Goal: Find specific page/section: Find specific page/section

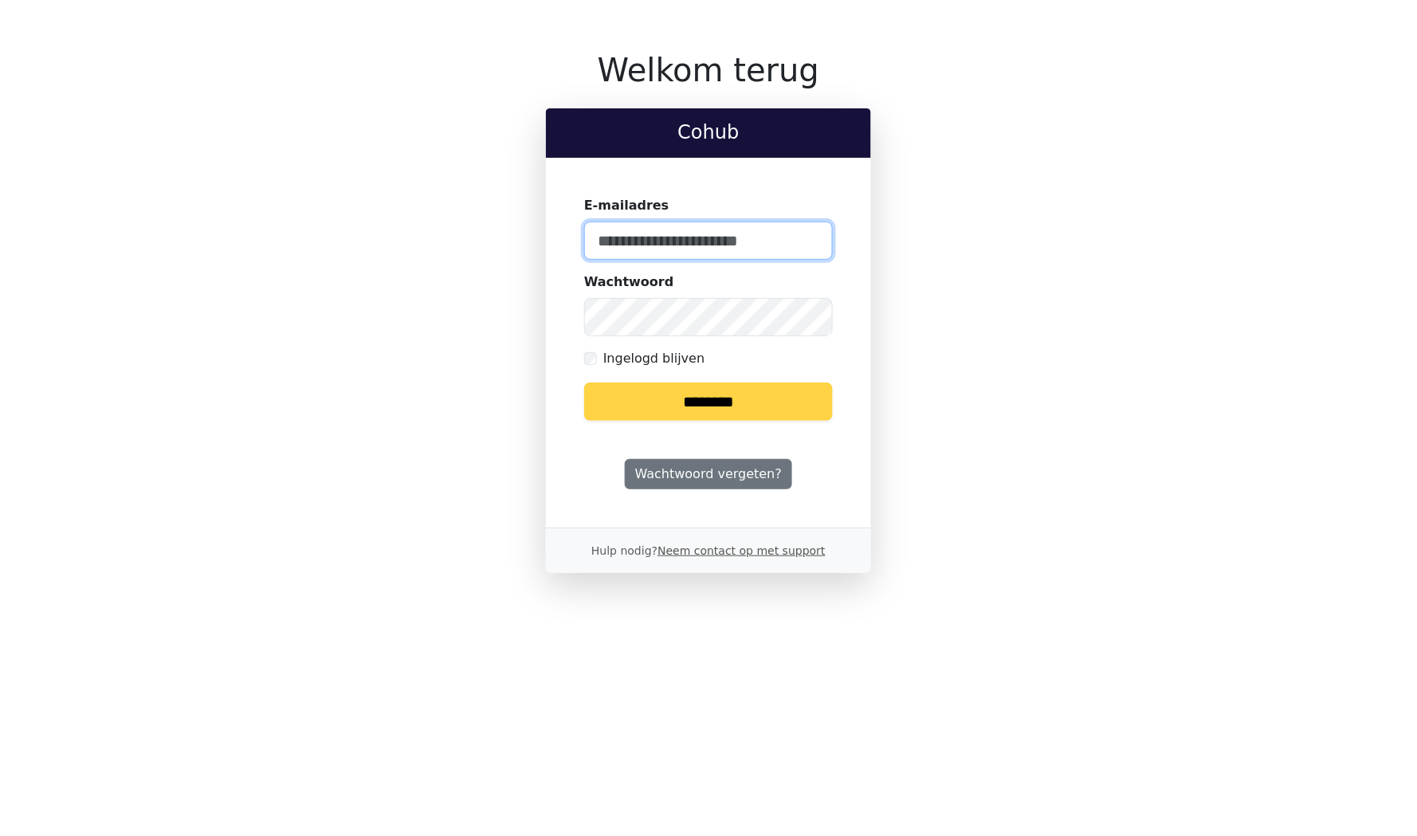
type input "**********"
click at [636, 408] on input "********" at bounding box center [708, 402] width 249 height 38
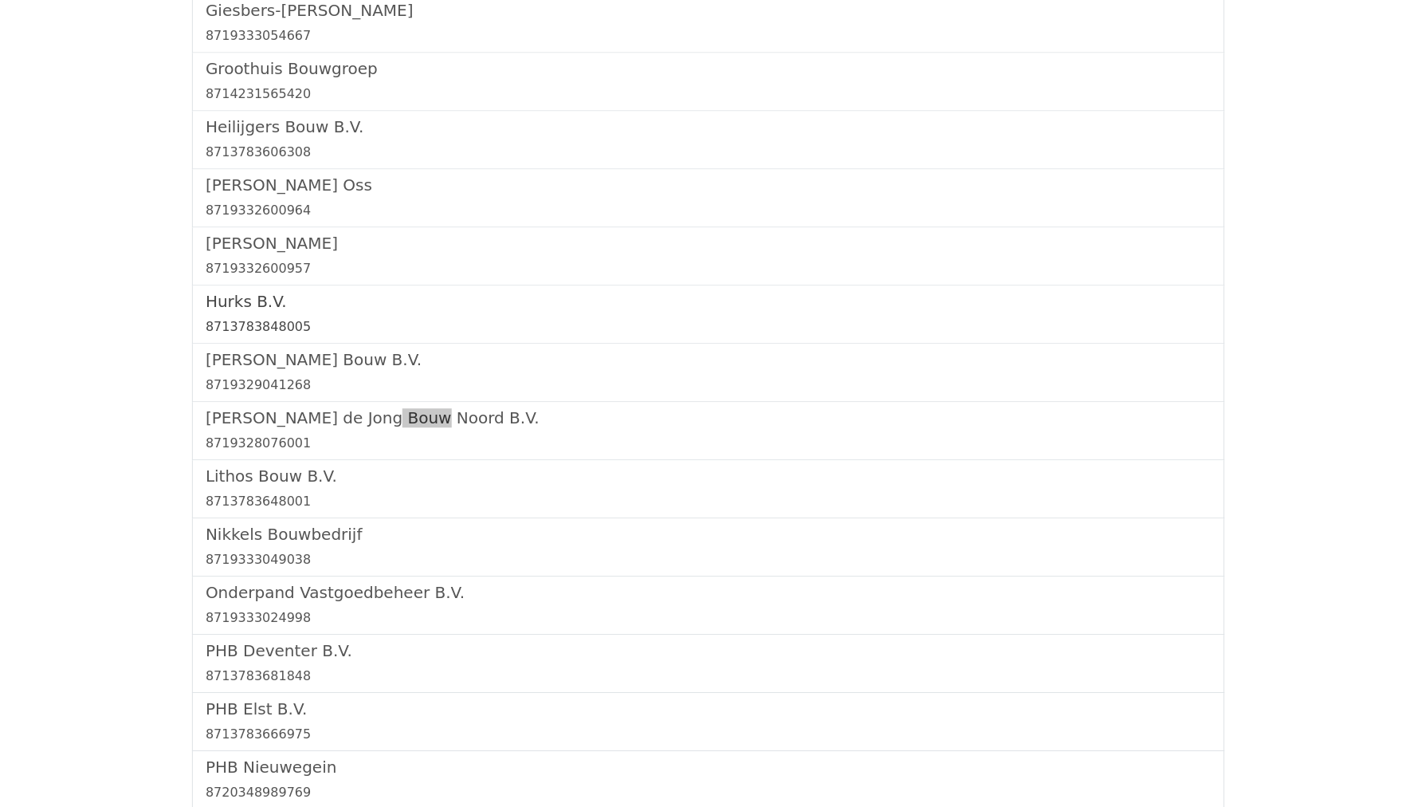
scroll to position [1707, 0]
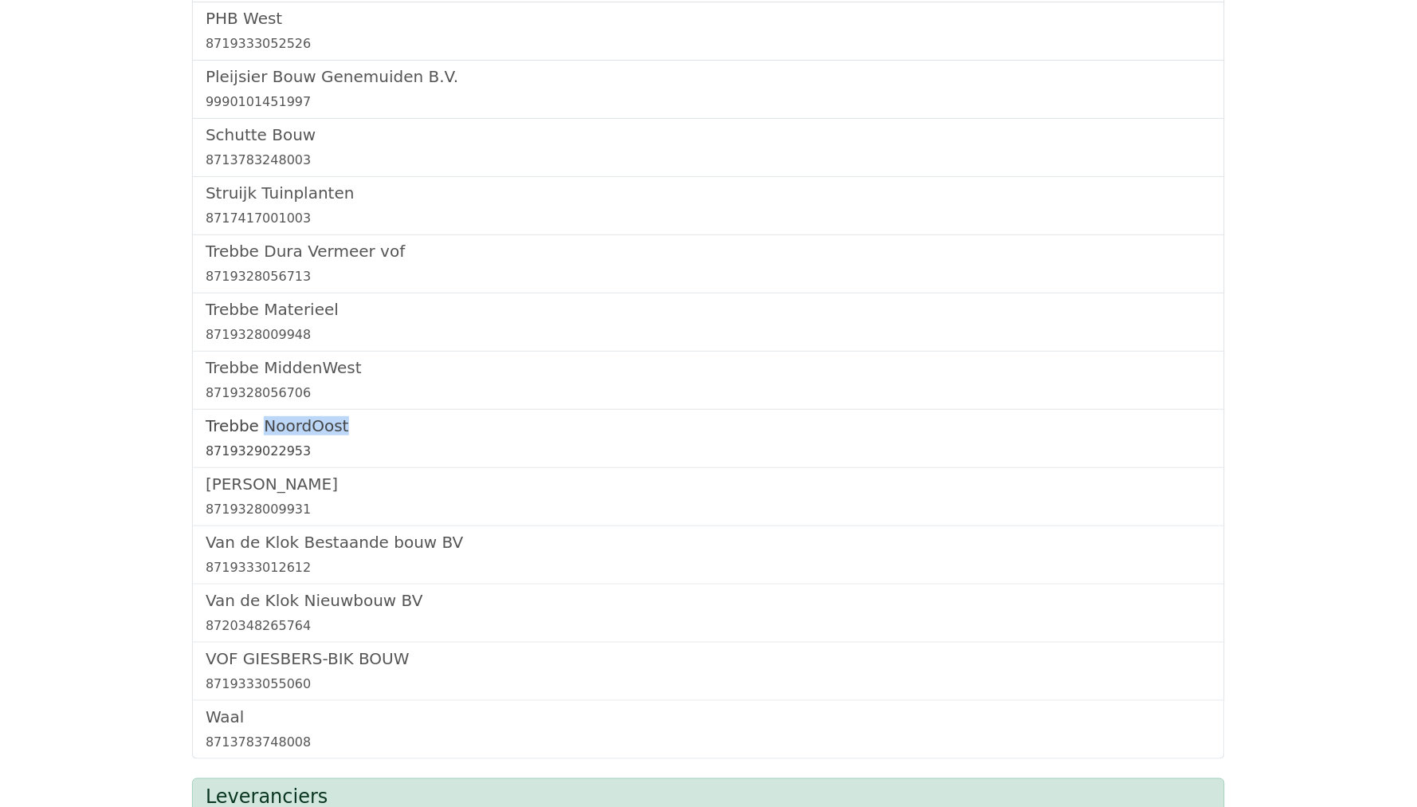
click at [301, 416] on link "Trebbe NoordOost 8719329022953" at bounding box center [709, 438] width 1006 height 45
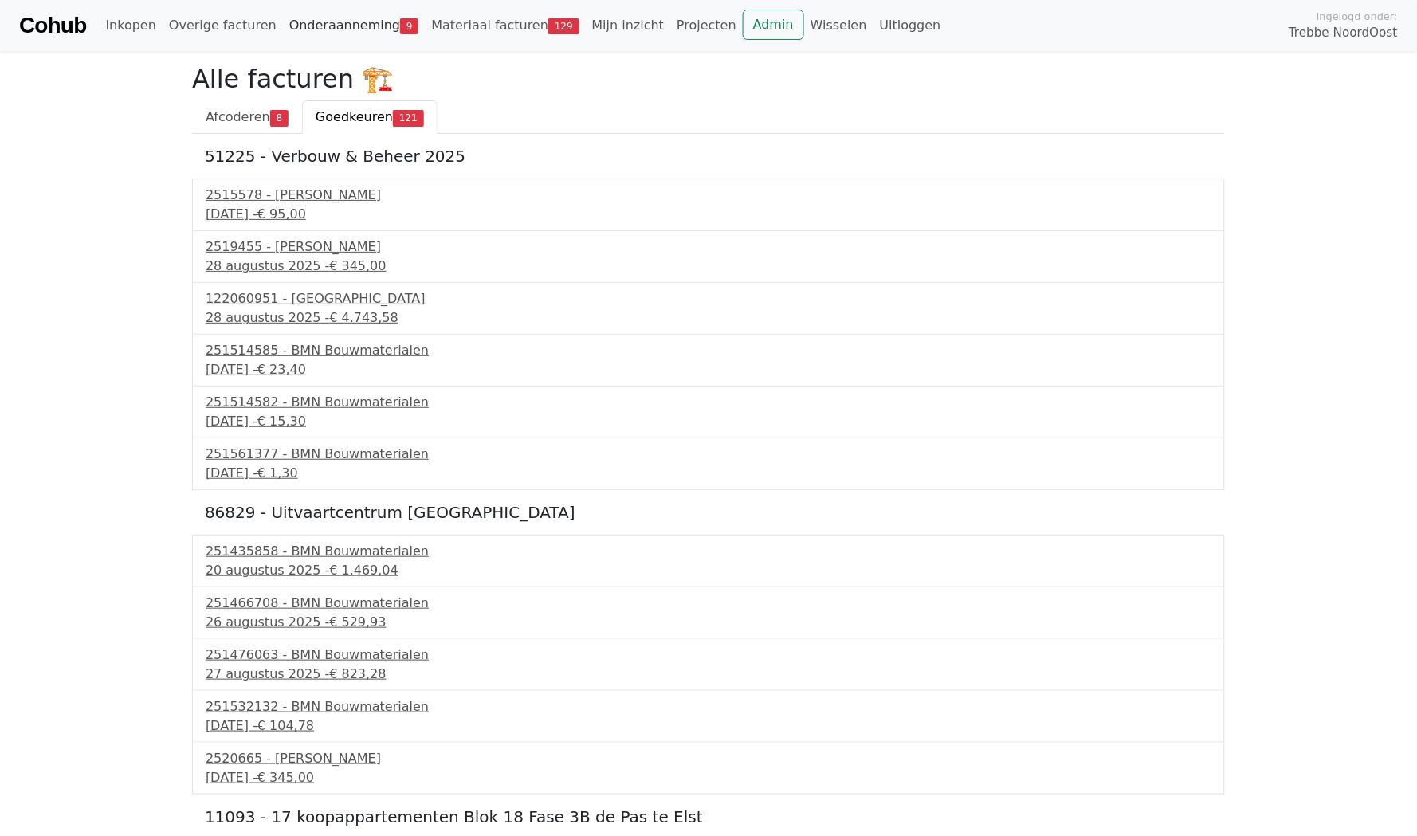
click at [325, 30] on link "Onderaanneming 9" at bounding box center [354, 26] width 143 height 32
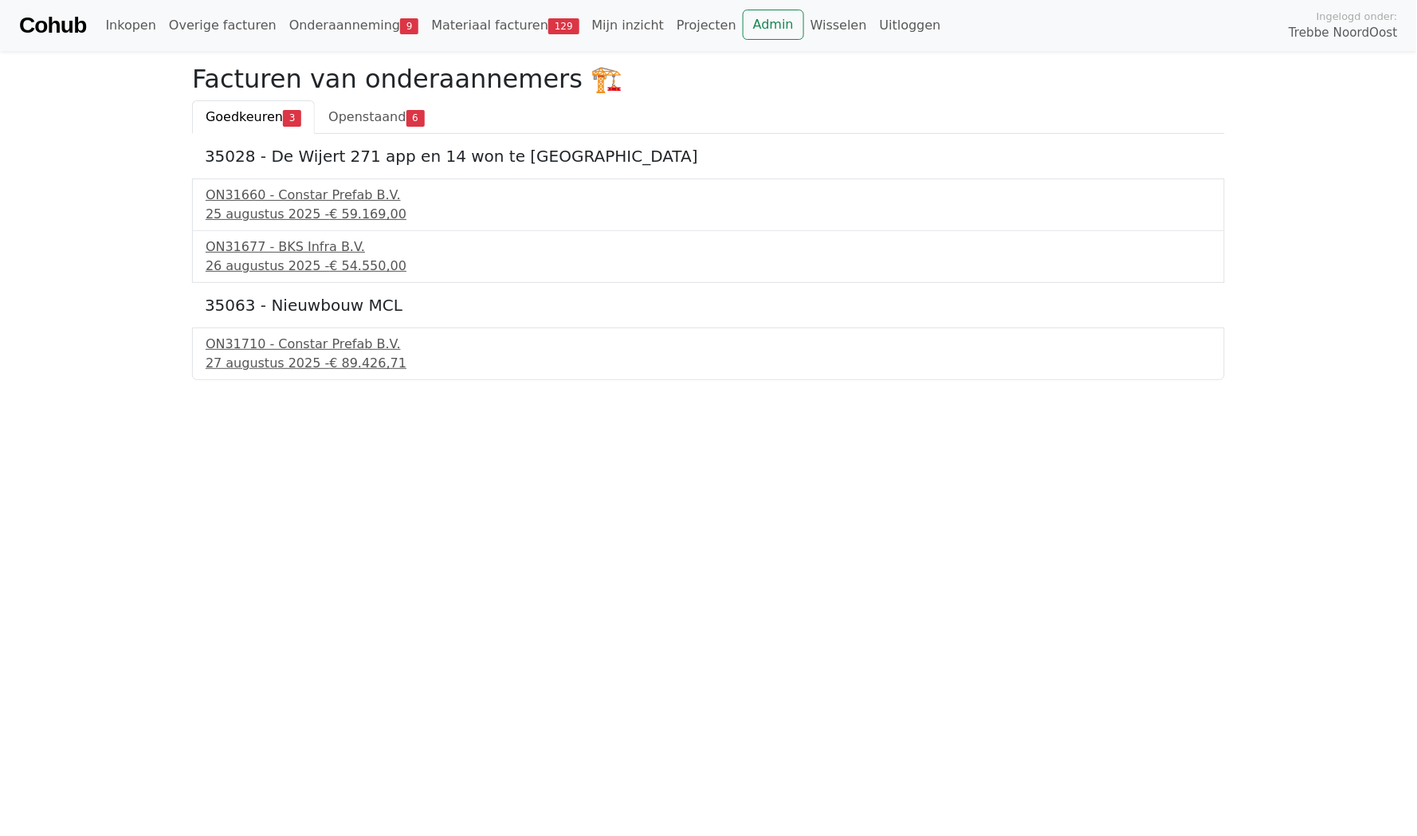
click at [59, 34] on link "Cohub" at bounding box center [52, 25] width 67 height 38
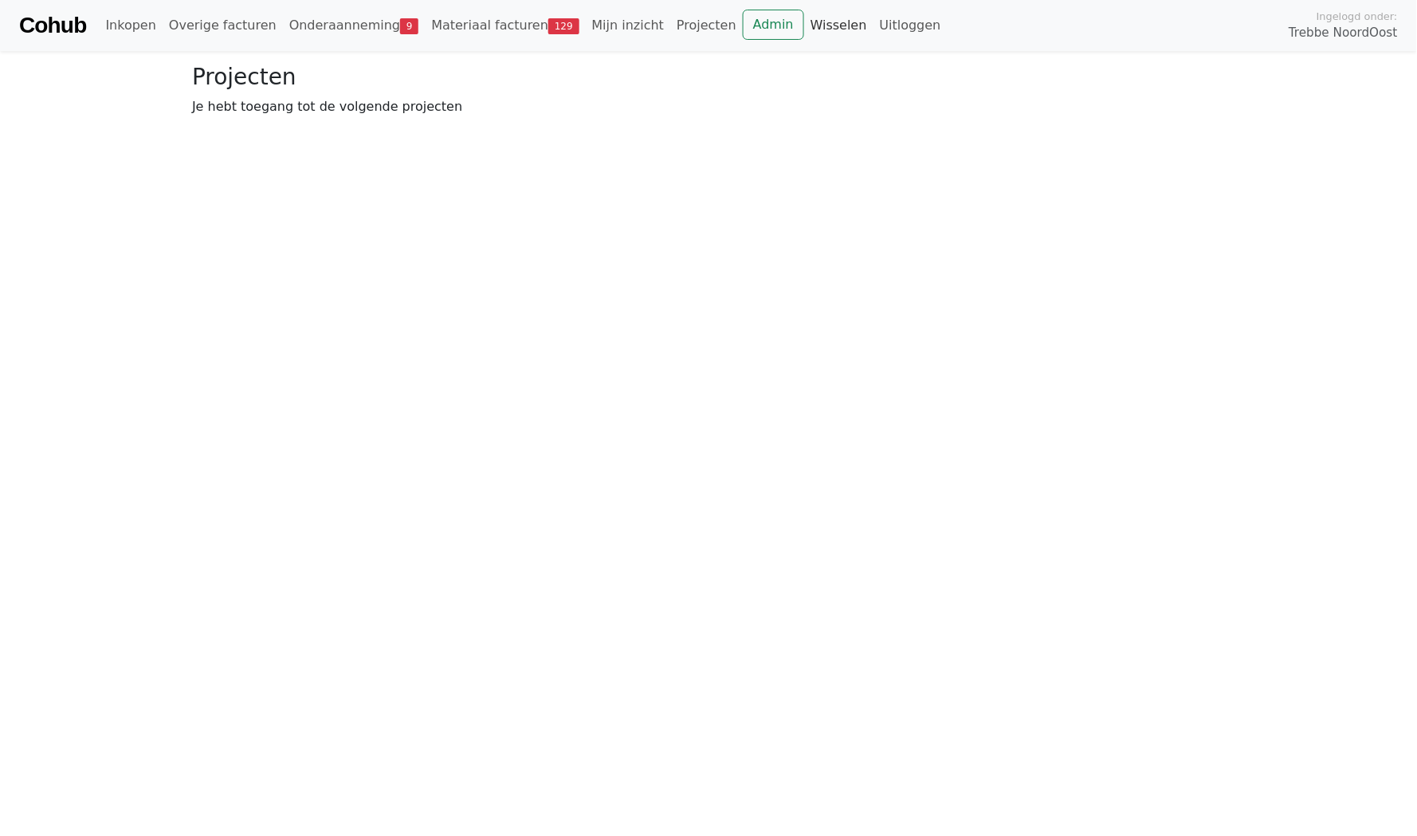
click at [804, 29] on link "Wisselen" at bounding box center [838, 26] width 69 height 32
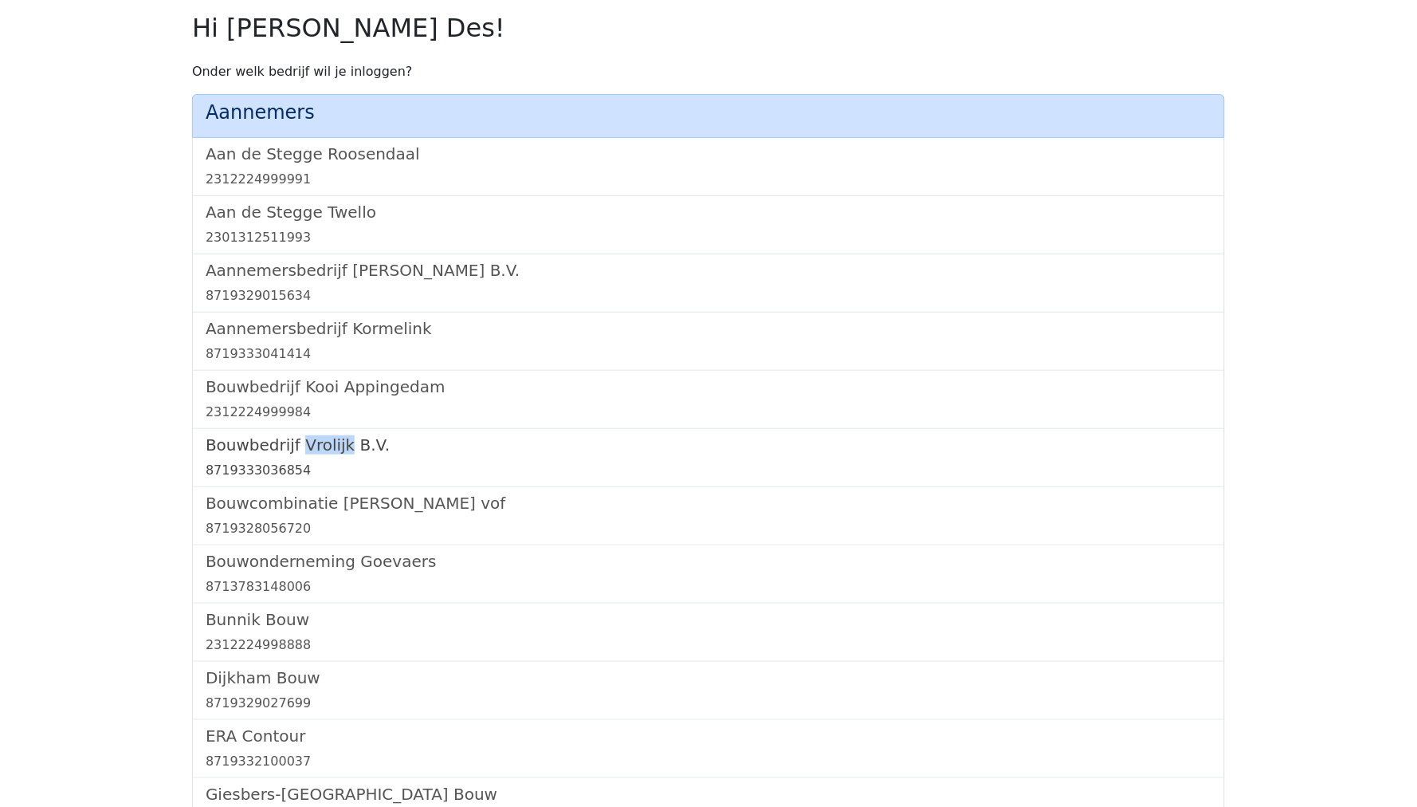
click at [301, 435] on h5 "Bouwbedrijf Vrolijk B.V." at bounding box center [709, 444] width 1006 height 19
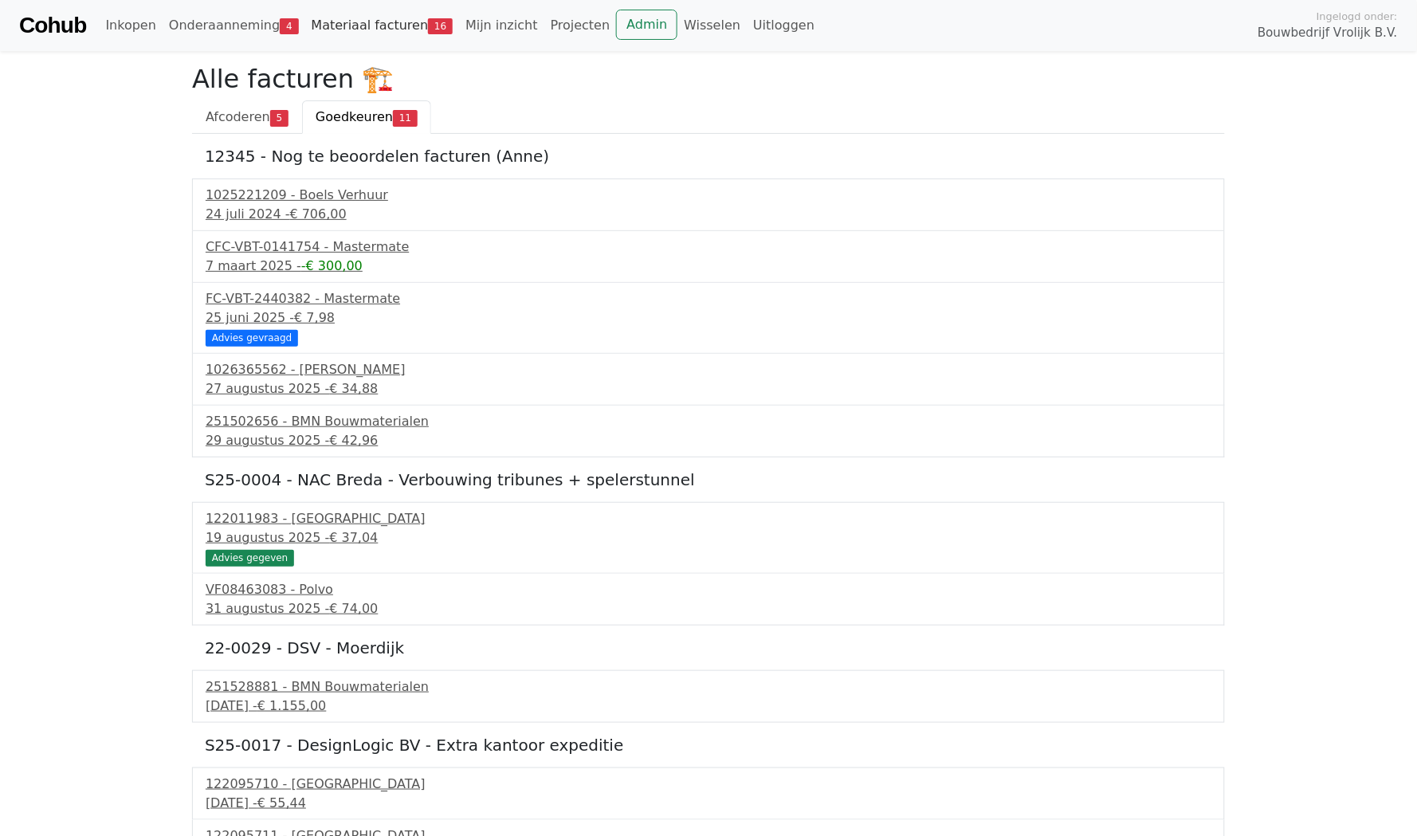
click at [344, 19] on link "Materiaal facturen 16" at bounding box center [382, 26] width 155 height 32
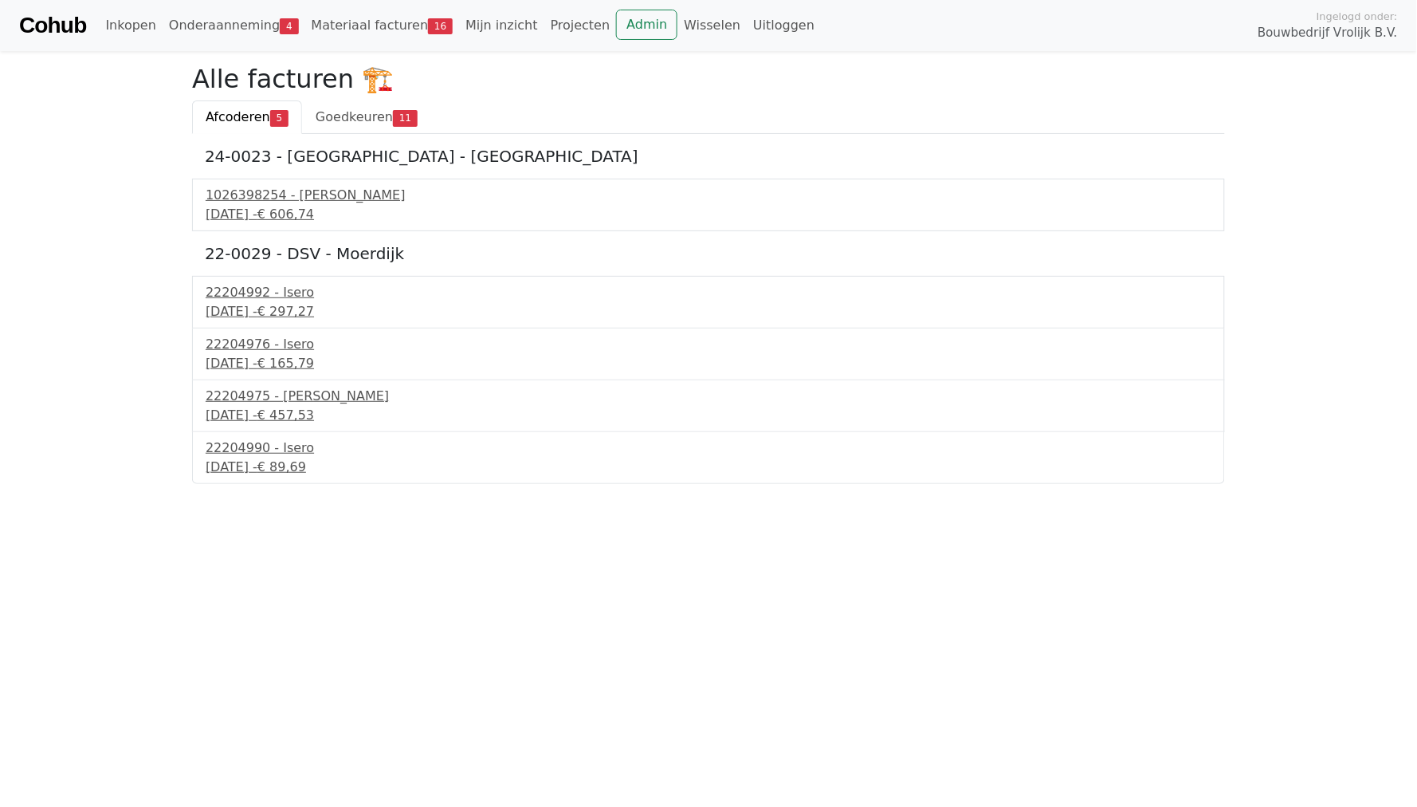
click at [113, 484] on html "Cohub Inkopen Onderaanneming 4 Materiaal facturen 16 Mijn inzicht Projecten Adm…" at bounding box center [708, 242] width 1417 height 484
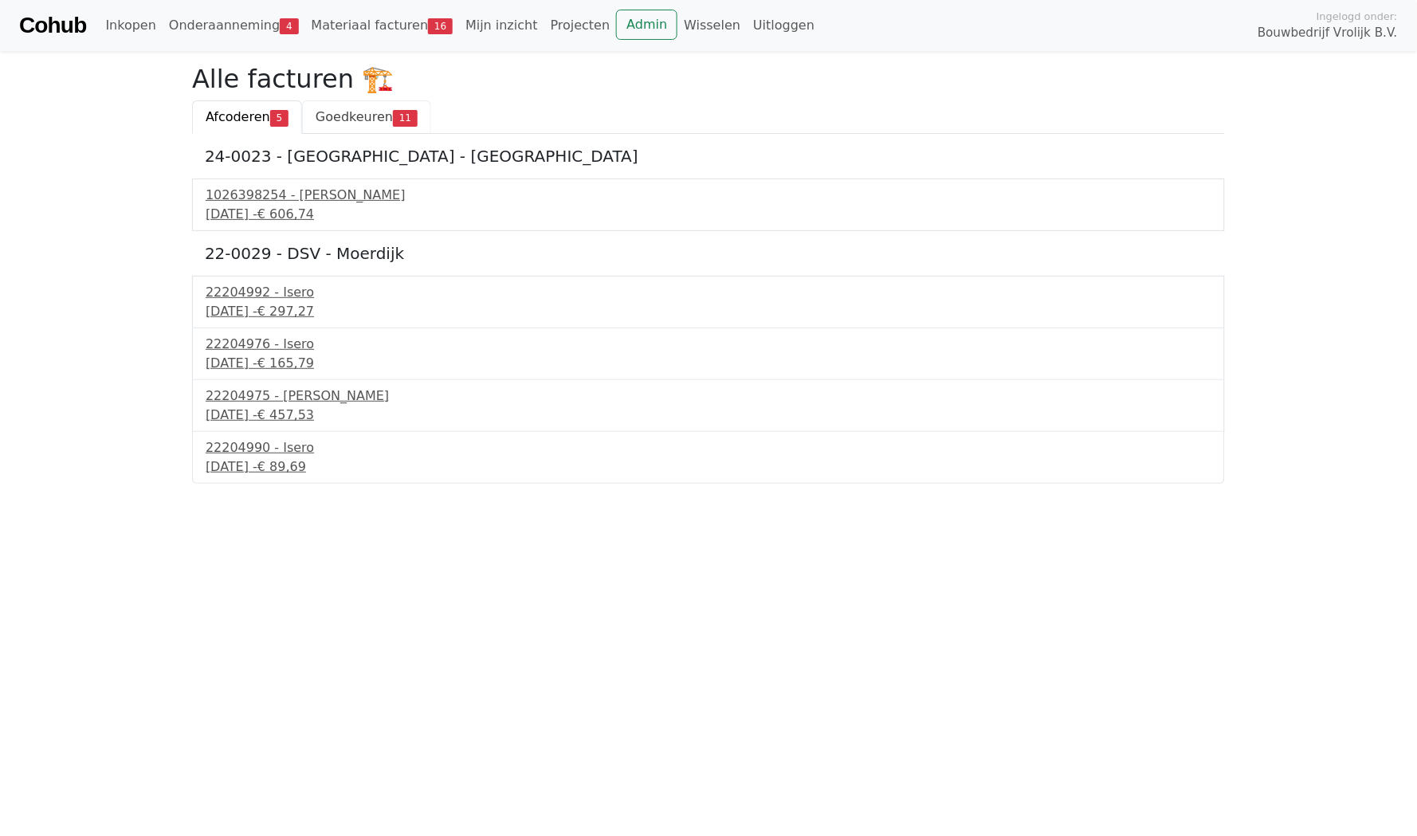
click at [336, 115] on span "Goedkeuren" at bounding box center [354, 116] width 77 height 15
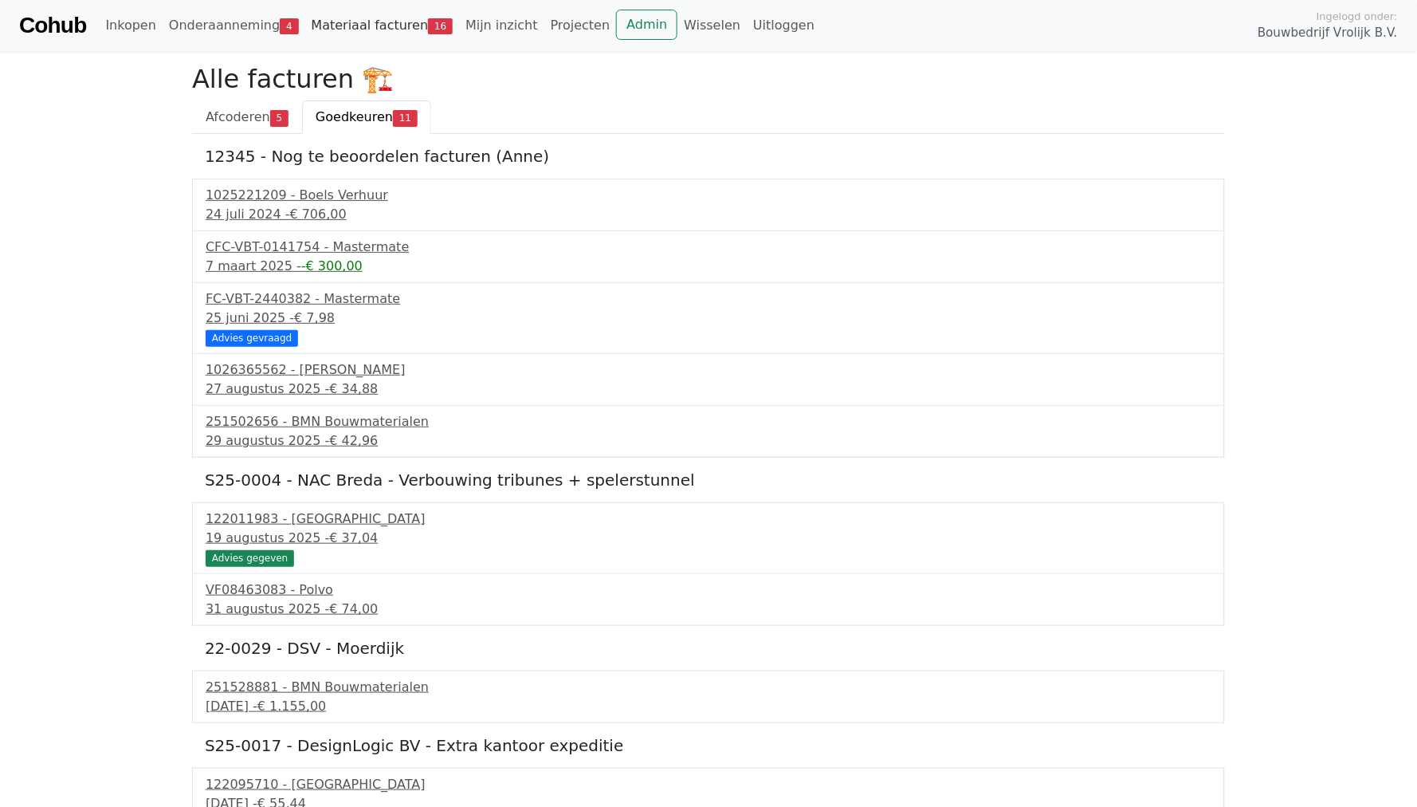
click at [391, 22] on link "Materiaal facturen 16" at bounding box center [382, 26] width 155 height 32
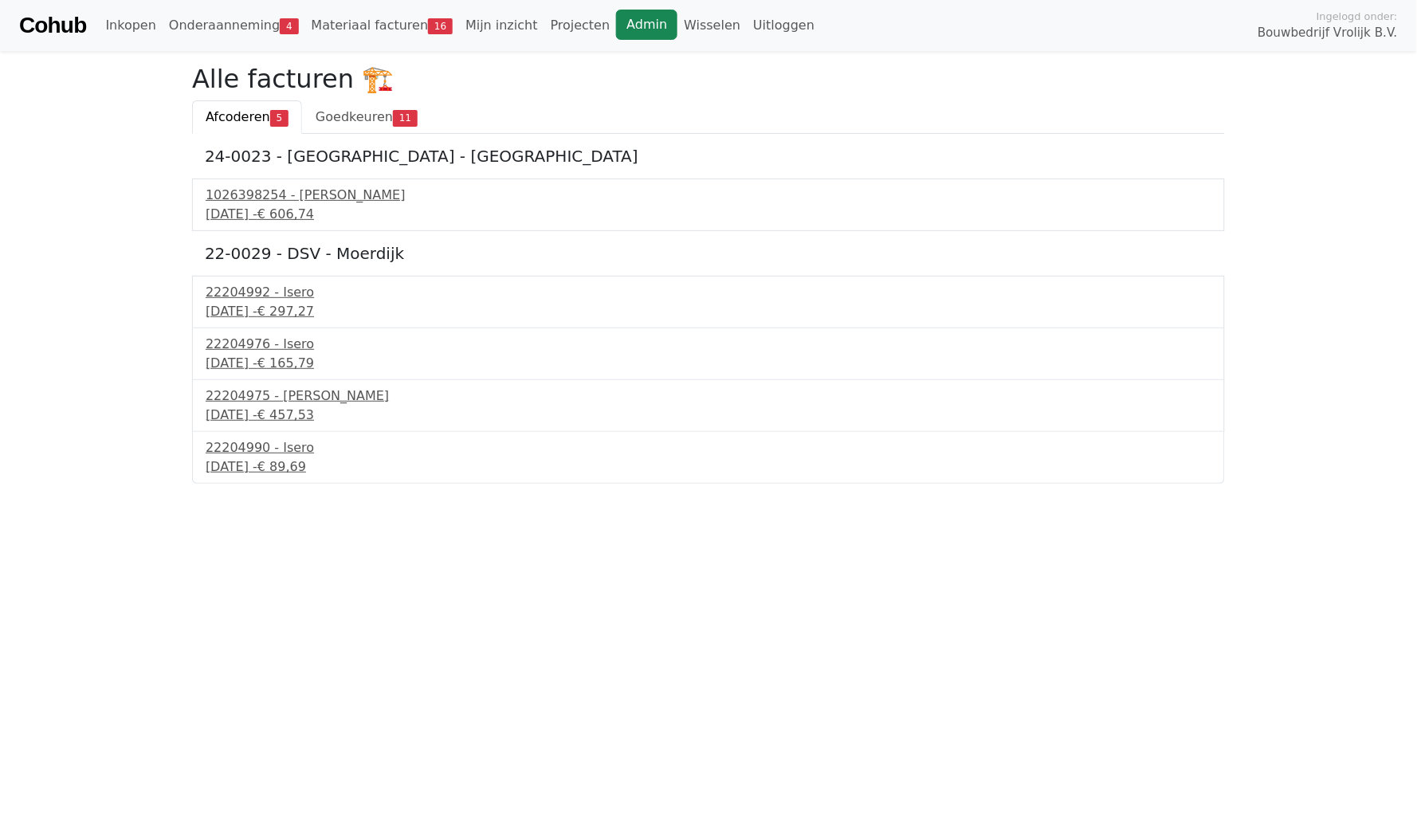
click at [643, 19] on link "Admin" at bounding box center [646, 25] width 61 height 30
